Goal: Information Seeking & Learning: Learn about a topic

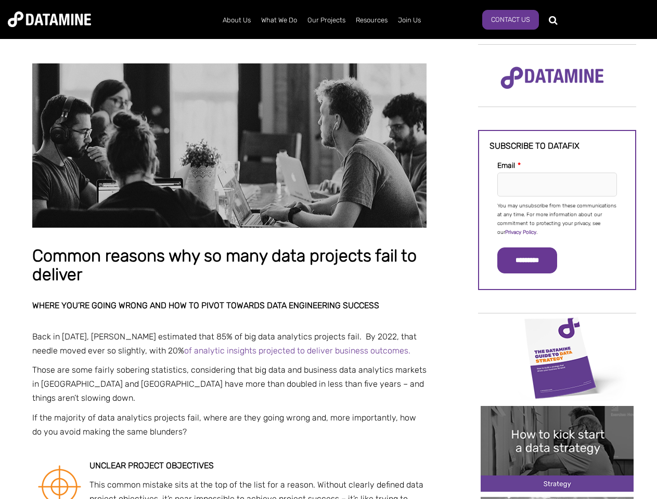
click at [557, 218] on p "You may unsubscribe from these communications at any time. For more information…" at bounding box center [557, 219] width 120 height 35
click at [533, 260] on input "*********" at bounding box center [527, 260] width 60 height 26
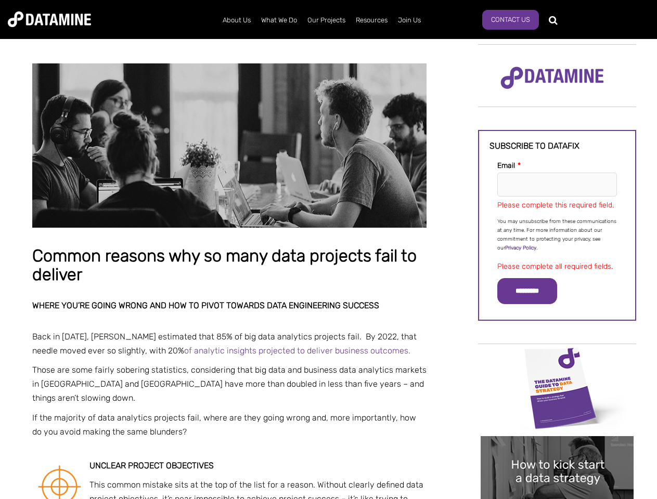
click at [557, 357] on img "Image grid with {{ image_count }} images." at bounding box center [556, 388] width 153 height 86
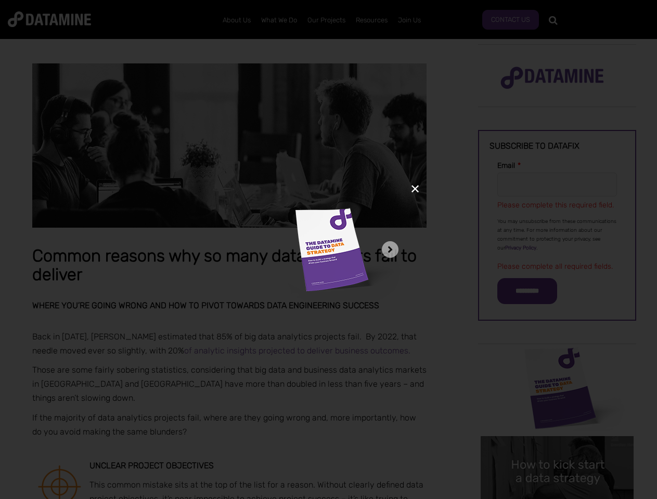
click at [557, 357] on div "✕" at bounding box center [328, 249] width 657 height 499
click at [557, 449] on div "✕" at bounding box center [328, 249] width 657 height 499
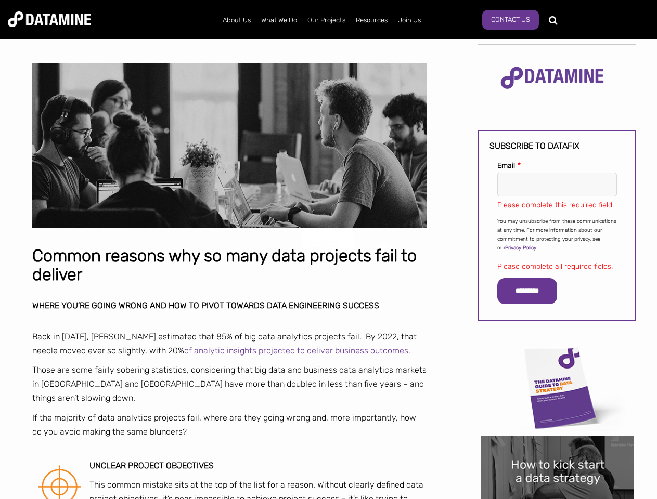
click at [557, 449] on div "✕" at bounding box center [328, 249] width 657 height 499
click at [557, 498] on img "Image grid with {{ image_count }} images." at bounding box center [556, 479] width 153 height 86
click at [557, 498] on div "✕" at bounding box center [328, 249] width 657 height 499
